Goal: Task Accomplishment & Management: Manage account settings

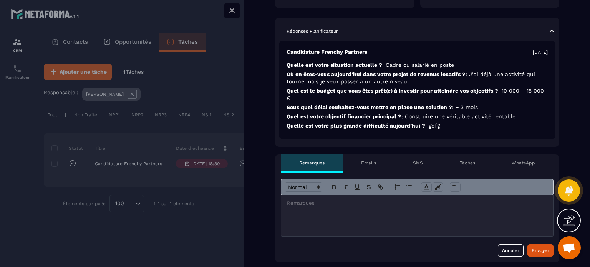
scroll to position [231, 0]
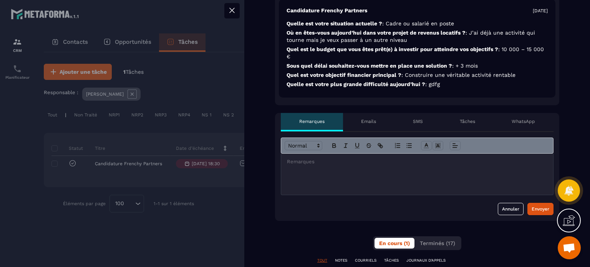
click at [235, 9] on icon at bounding box center [232, 10] width 9 height 9
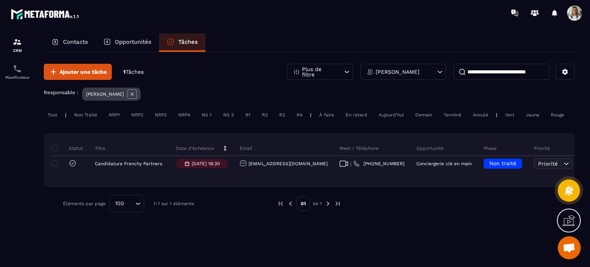
click at [438, 74] on icon at bounding box center [440, 72] width 8 height 8
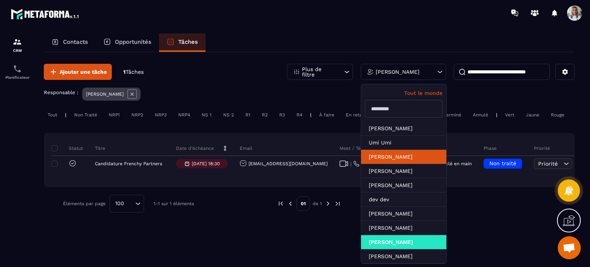
click at [394, 160] on li "[PERSON_NAME]" at bounding box center [403, 157] width 85 height 14
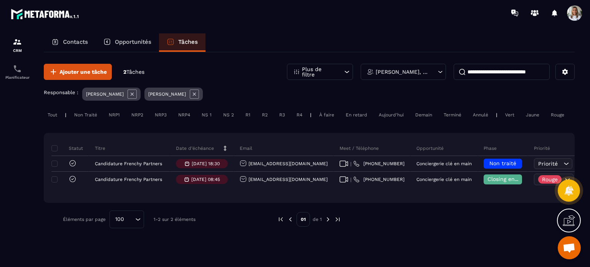
click at [438, 70] on icon at bounding box center [440, 72] width 7 height 8
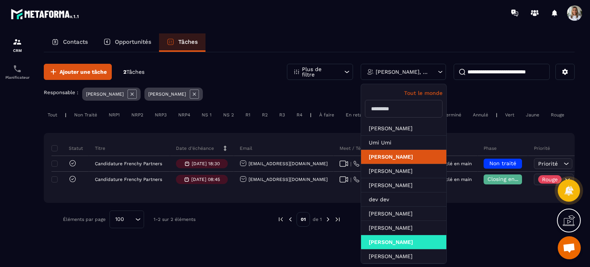
click at [414, 150] on li "[PERSON_NAME]" at bounding box center [403, 157] width 85 height 14
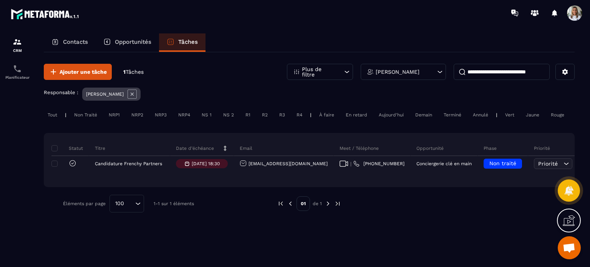
click at [439, 74] on icon at bounding box center [440, 72] width 8 height 8
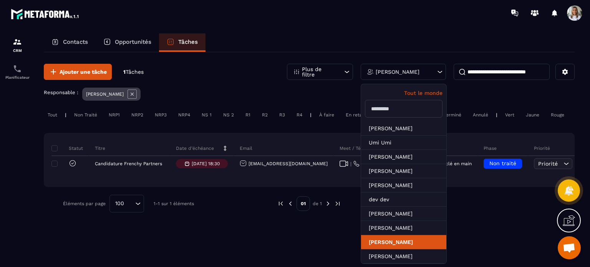
click at [398, 239] on li "[PERSON_NAME]" at bounding box center [403, 242] width 85 height 14
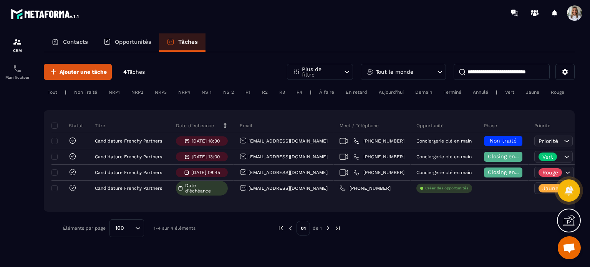
click at [426, 67] on div "Tout le monde" at bounding box center [403, 72] width 85 height 16
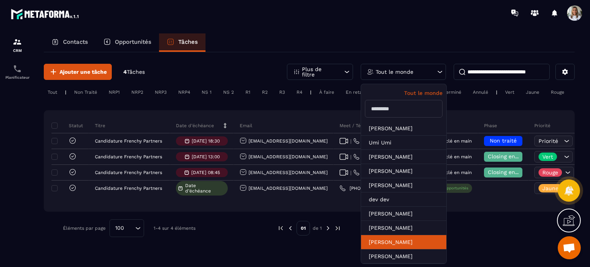
click at [390, 241] on li "[PERSON_NAME]" at bounding box center [403, 242] width 85 height 14
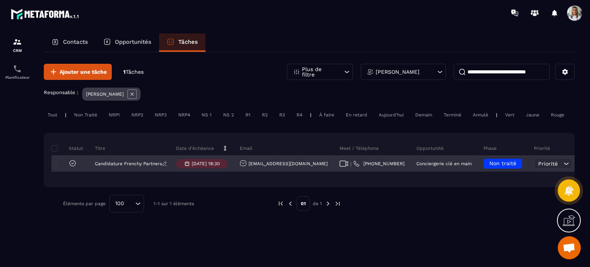
click at [142, 165] on p "Candidature Frenchy Partners" at bounding box center [128, 163] width 67 height 5
